Goal: Task Accomplishment & Management: Manage account settings

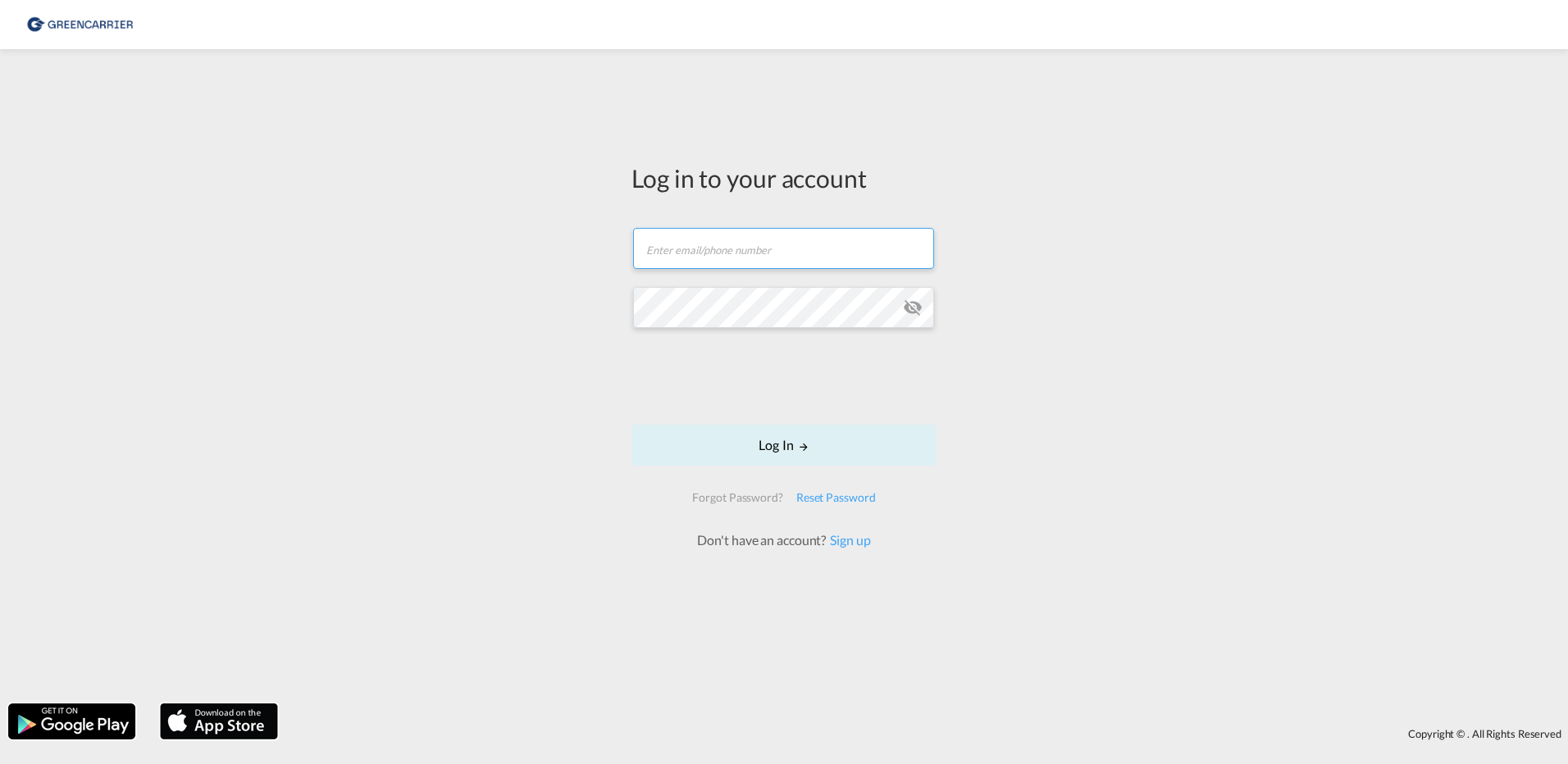
click at [696, 240] on input "text" at bounding box center [784, 248] width 301 height 41
paste input "[PERSON_NAME][EMAIL_ADDRESS][DOMAIN_NAME]"
type input "[PERSON_NAME][EMAIL_ADDRESS][DOMAIN_NAME]"
click at [1284, 413] on div "Log in to your account [PERSON_NAME][EMAIL_ADDRESS][DOMAIN_NAME] Password field…" at bounding box center [784, 376] width 1568 height 638
click at [780, 452] on button "Log In" at bounding box center [784, 445] width 305 height 41
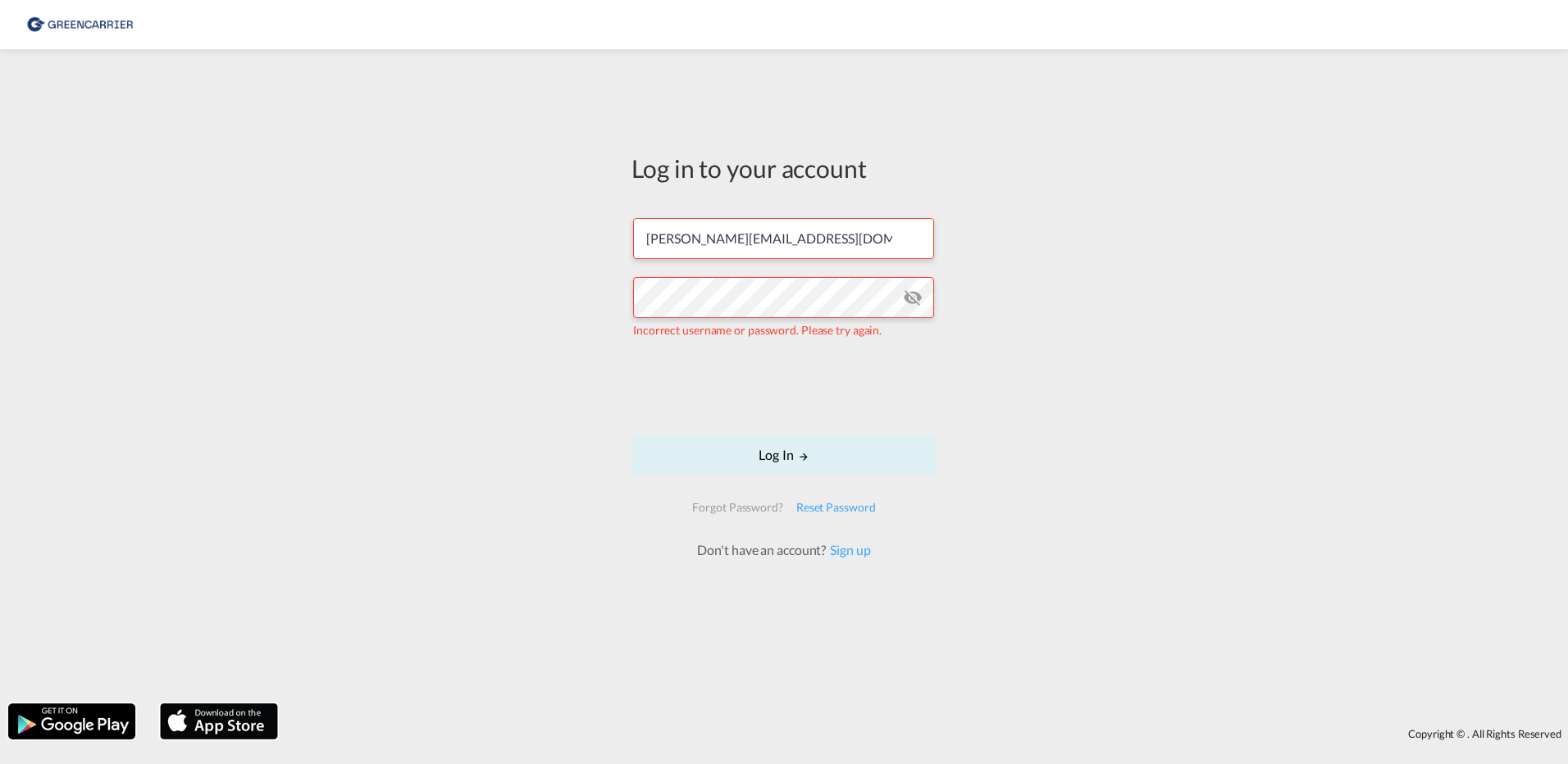
click at [921, 297] on md-icon "icon-eye-off" at bounding box center [913, 297] width 19 height 19
click at [790, 455] on button "Log In" at bounding box center [784, 455] width 305 height 41
click at [773, 451] on button "Log In" at bounding box center [784, 455] width 305 height 41
click at [822, 501] on div "Reset Password" at bounding box center [837, 507] width 93 height 30
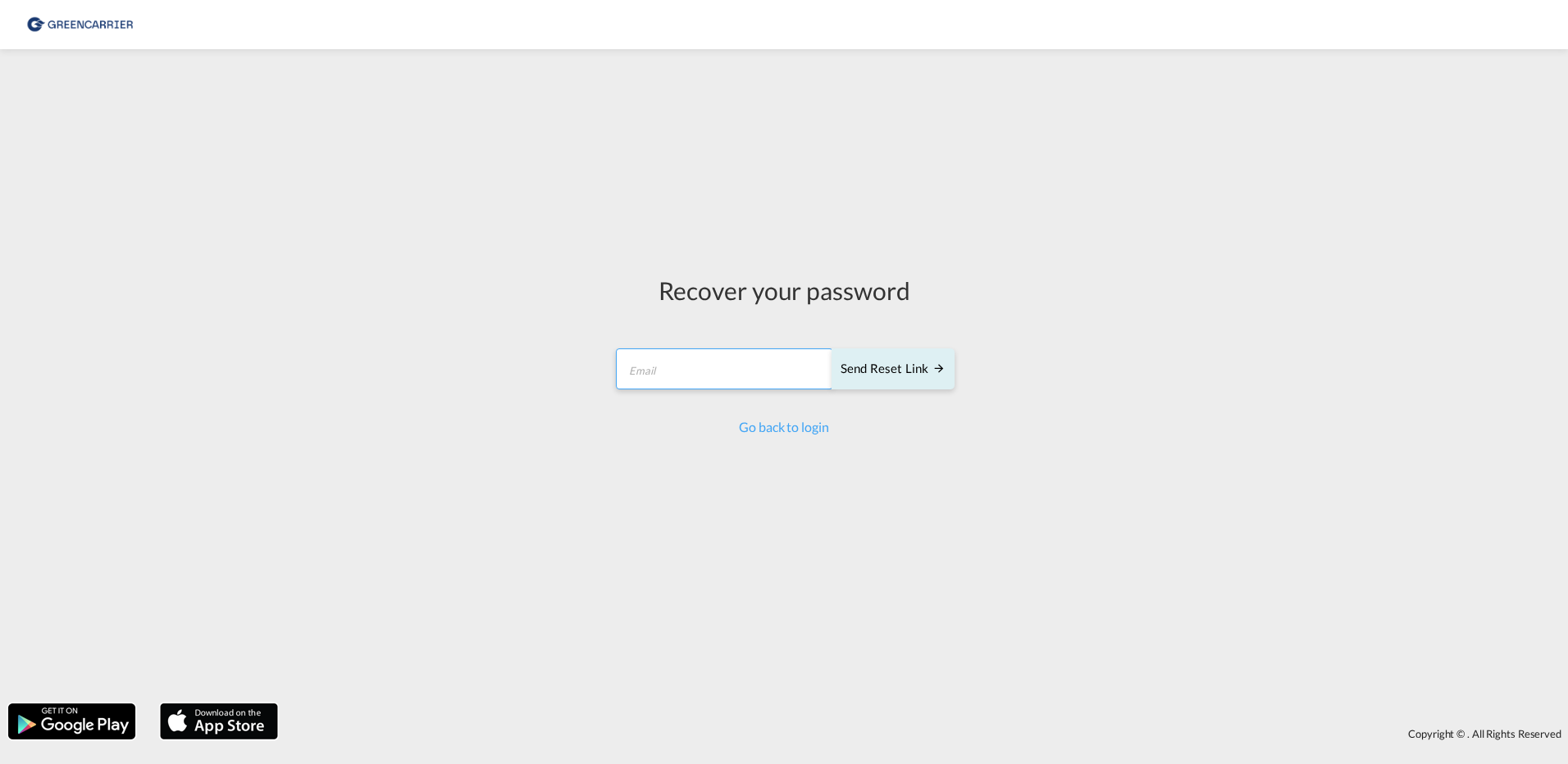
click at [667, 369] on input "email" at bounding box center [724, 368] width 217 height 41
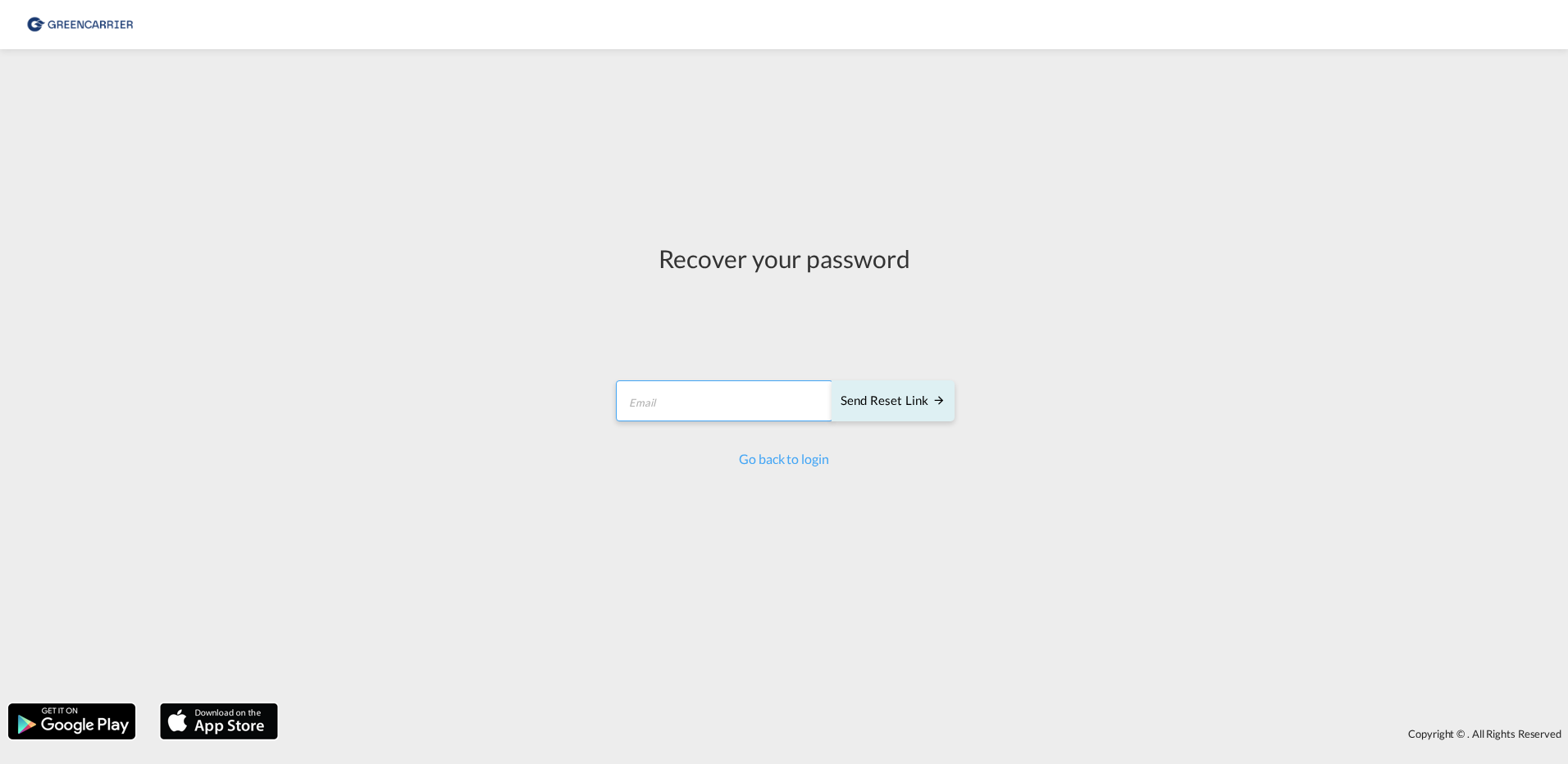
type input "[PERSON_NAME][EMAIL_ADDRESS][DOMAIN_NAME]"
click at [777, 459] on link "Go back to login" at bounding box center [784, 459] width 90 height 15
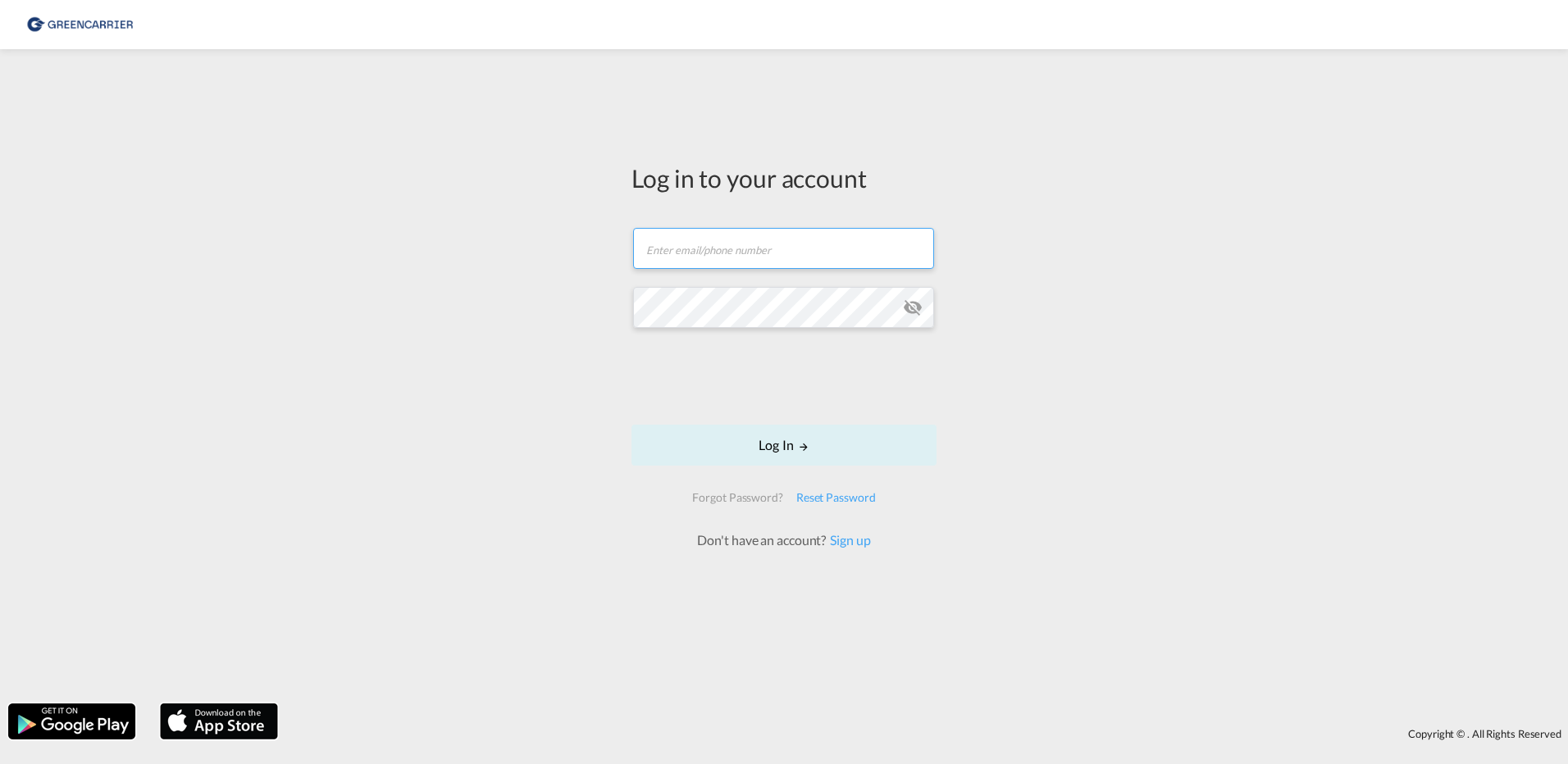
click at [721, 249] on input "text" at bounding box center [784, 248] width 301 height 41
click at [494, 347] on div "Log in to your account Email field is required Password field is required Log I…" at bounding box center [784, 376] width 1568 height 638
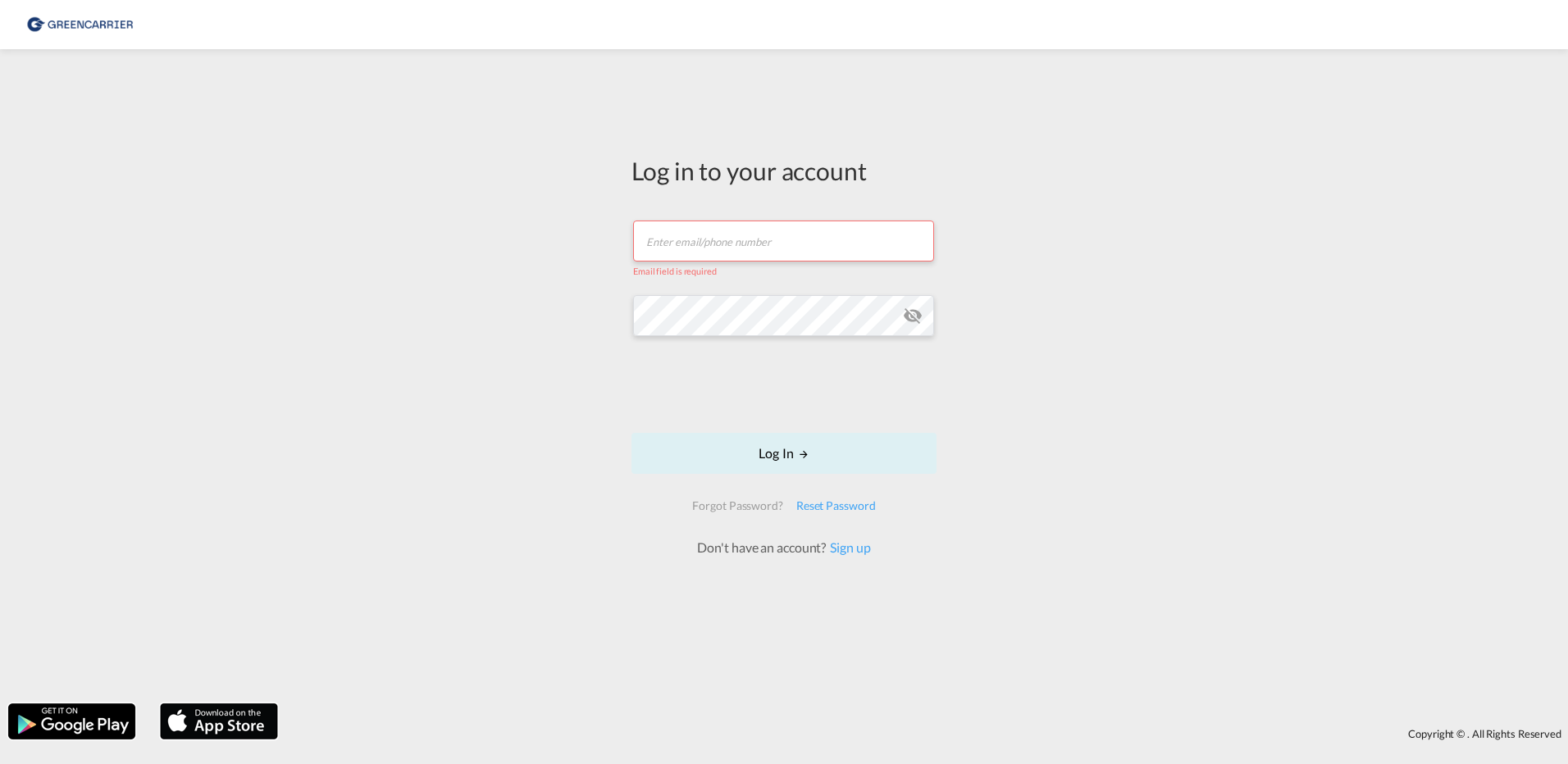
click at [461, 488] on div "Log in to your account Email field is required Password field is required Log I…" at bounding box center [784, 376] width 1568 height 638
